Goal: Transaction & Acquisition: Purchase product/service

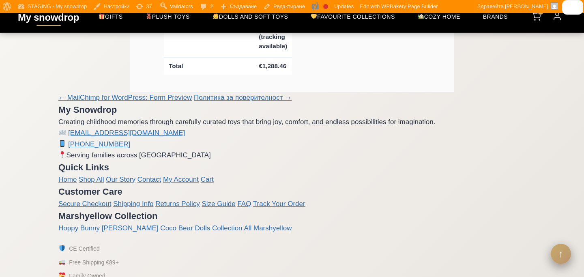
scroll to position [1834, 0]
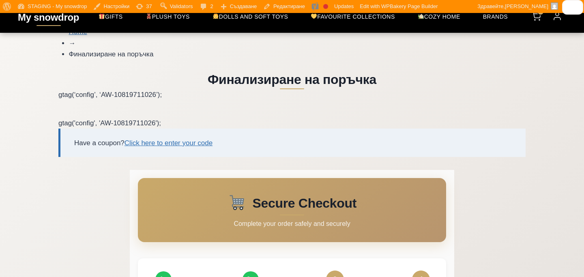
scroll to position [40, 0]
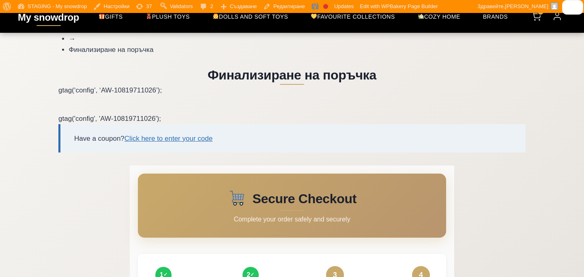
click at [319, 206] on span "Secure Checkout" at bounding box center [304, 198] width 104 height 19
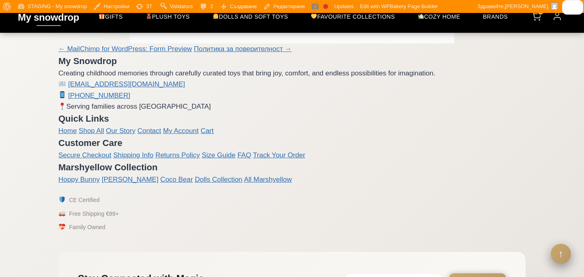
scroll to position [1885, 0]
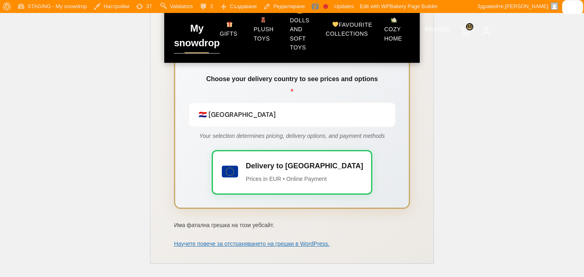
scroll to position [221, 0]
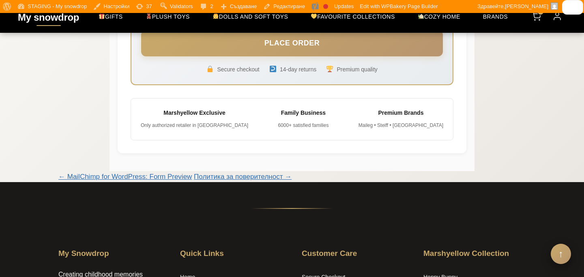
scroll to position [1937, 0]
